Goal: Find specific page/section: Find specific page/section

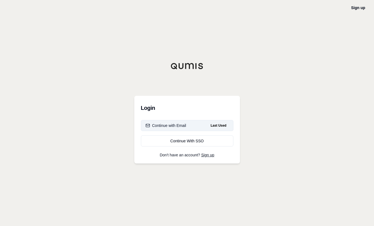
click at [183, 126] on div "Continue with Email" at bounding box center [166, 126] width 41 height 6
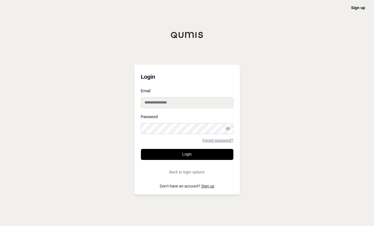
type input "**********"
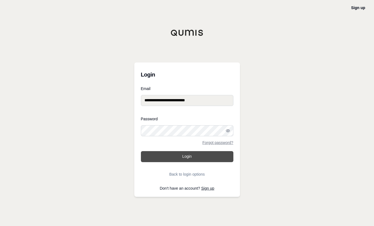
click at [191, 155] on button "Login" at bounding box center [187, 156] width 93 height 11
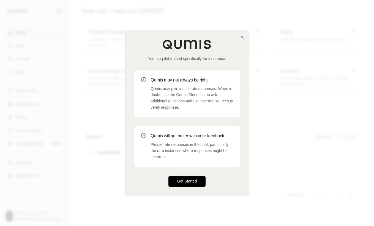
click at [187, 180] on button "Get Started" at bounding box center [186, 181] width 37 height 11
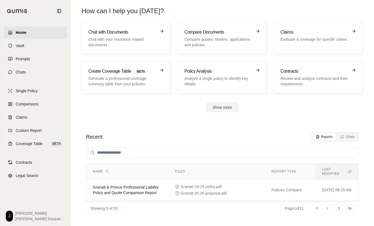
click at [110, 121] on section "Recent Reports Chats Name Files Report Type Last modified Granatt & Proxus Prof…" at bounding box center [222, 173] width 299 height 105
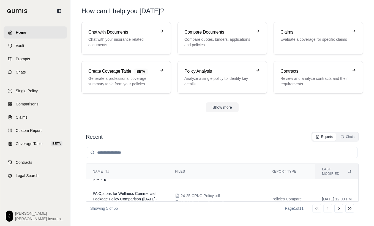
scroll to position [105, 0]
click at [361, 192] on div "Recent Reports Chats Name Files Report Type Last modified Granatt & Proxus Prof…" at bounding box center [222, 174] width 282 height 92
click at [361, 193] on div "Recent Reports Chats Name Files Report Type Last modified Granatt & Proxus Prof…" at bounding box center [222, 174] width 282 height 92
click at [362, 195] on div "Recent Reports Chats Name Files Report Type Last modified Granatt & Proxus Prof…" at bounding box center [222, 174] width 282 height 92
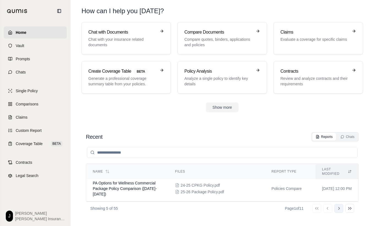
click at [339, 208] on icon at bounding box center [339, 208] width 4 height 4
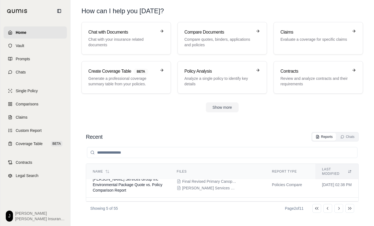
scroll to position [107, 0]
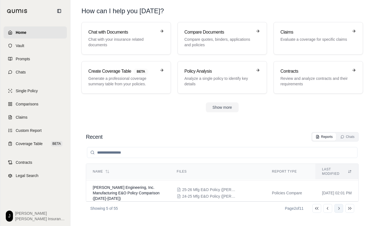
click at [337, 208] on icon at bounding box center [339, 208] width 4 height 4
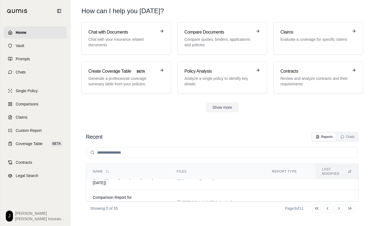
scroll to position [103, 0]
click at [336, 208] on button "Go to next page" at bounding box center [339, 208] width 9 height 9
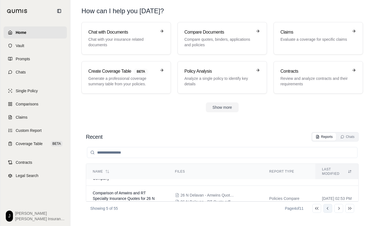
click at [332, 211] on button "Go to previous page" at bounding box center [328, 208] width 9 height 9
click at [336, 209] on button "Go to next page" at bounding box center [339, 208] width 9 height 9
click at [339, 208] on icon at bounding box center [339, 208] width 4 height 4
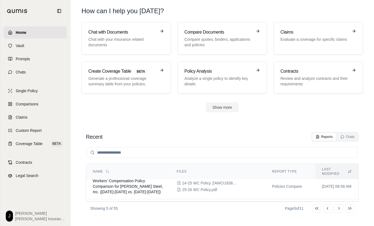
scroll to position [0, 0]
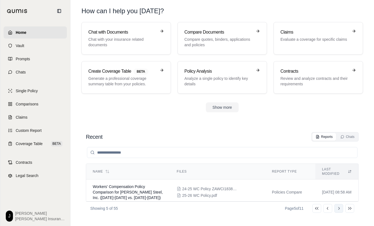
click at [339, 206] on icon at bounding box center [339, 208] width 4 height 4
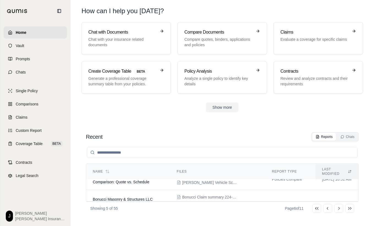
scroll to position [102, 0]
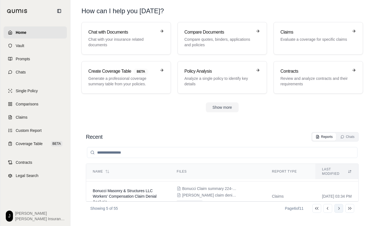
click at [339, 209] on icon at bounding box center [339, 208] width 4 height 4
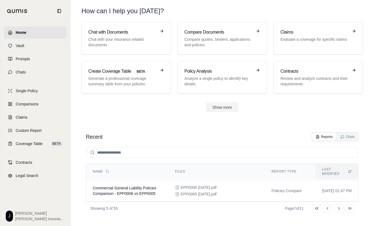
scroll to position [117, 0]
click at [341, 206] on icon at bounding box center [339, 208] width 4 height 4
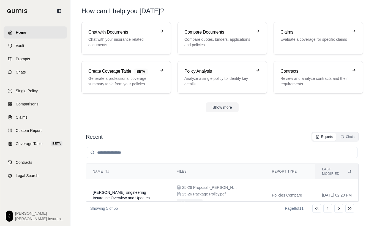
click at [334, 208] on div "Go to first page Go to previous page Go to next page Go to last page" at bounding box center [333, 208] width 42 height 9
click at [338, 208] on icon at bounding box center [339, 208] width 4 height 4
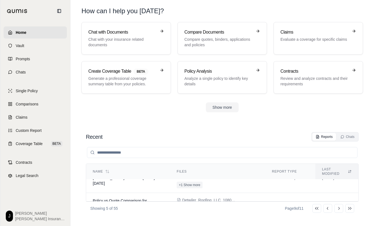
scroll to position [0, 0]
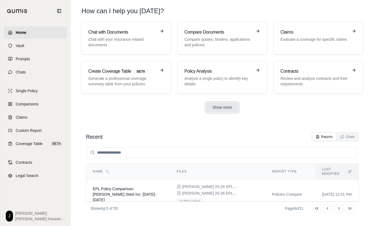
click at [220, 108] on button "Show more" at bounding box center [222, 107] width 33 height 10
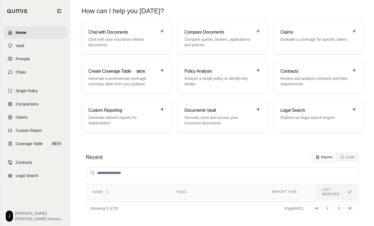
click at [257, 144] on section "Recent Reports Chats Name Files Report Type Last modified EPL Policy Comparison…" at bounding box center [222, 184] width 299 height 85
click at [344, 155] on div "Chats" at bounding box center [348, 157] width 14 height 4
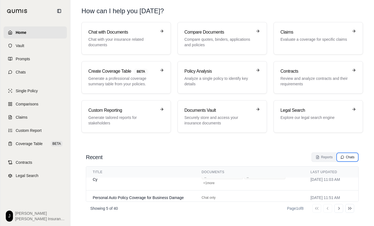
scroll to position [62, 0]
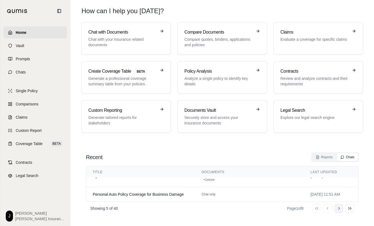
click at [340, 210] on icon at bounding box center [339, 208] width 4 height 4
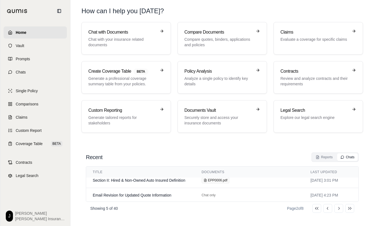
scroll to position [50, 0]
click at [338, 210] on icon at bounding box center [339, 208] width 4 height 4
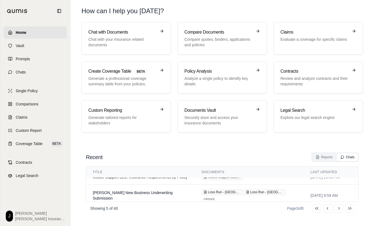
scroll to position [21, 0]
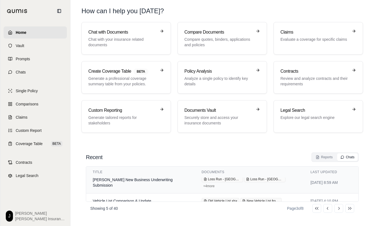
click at [136, 187] on td "[PERSON_NAME] New Business Underwriting Submission" at bounding box center [140, 183] width 109 height 22
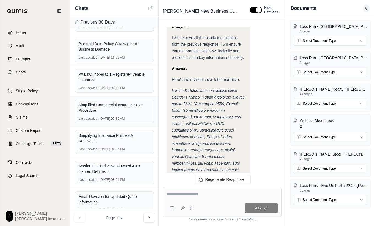
scroll to position [129, 0]
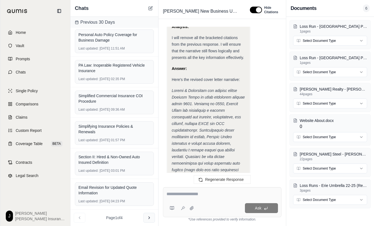
click at [148, 220] on icon at bounding box center [149, 218] width 4 height 4
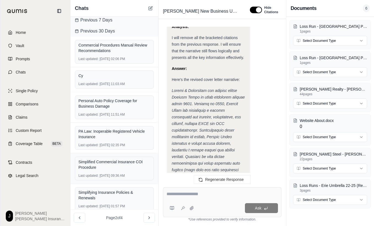
scroll to position [57, 0]
